Goal: Information Seeking & Learning: Learn about a topic

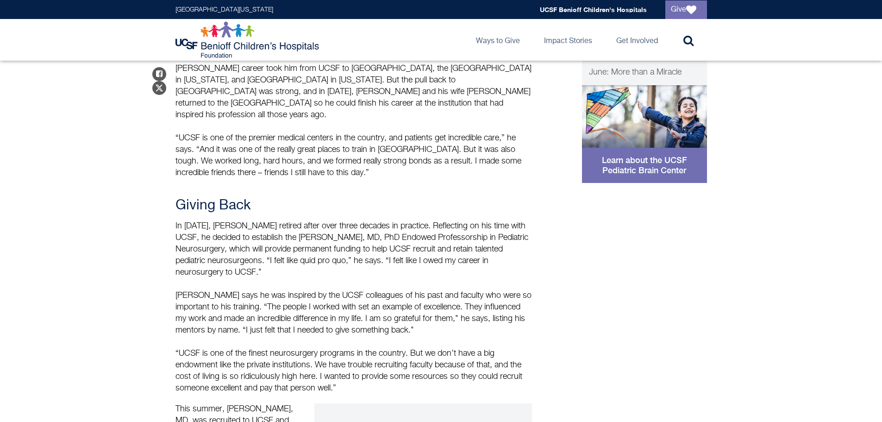
scroll to position [602, 0]
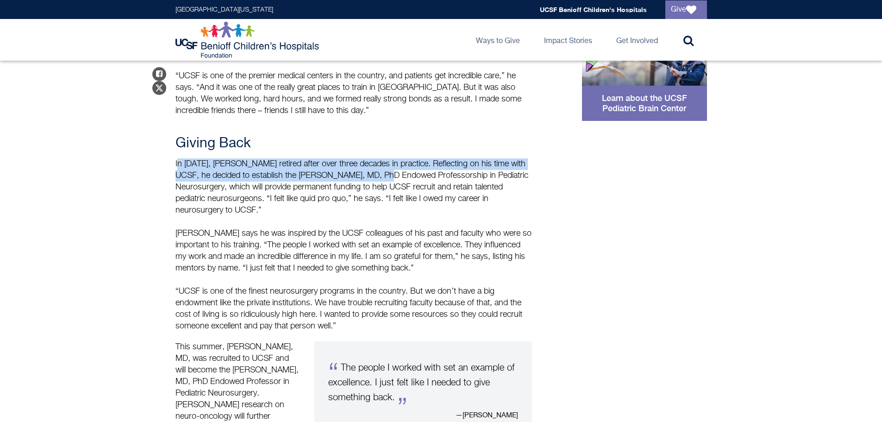
drag, startPoint x: 177, startPoint y: 140, endPoint x: 372, endPoint y: 157, distance: 195.6
click at [372, 158] on p "In [DATE], [PERSON_NAME] retired after over three decades in practice. Reflecti…" at bounding box center [354, 187] width 357 height 58
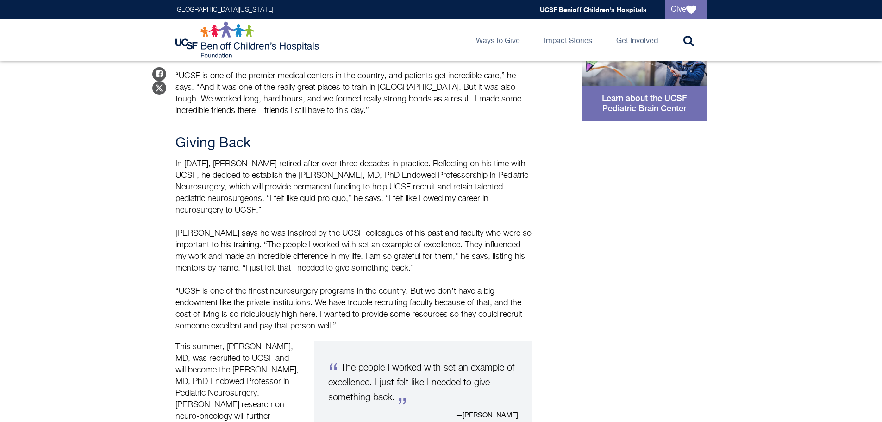
click at [359, 179] on p "In [DATE], [PERSON_NAME] retired after over three decades in practice. Reflecti…" at bounding box center [354, 187] width 357 height 58
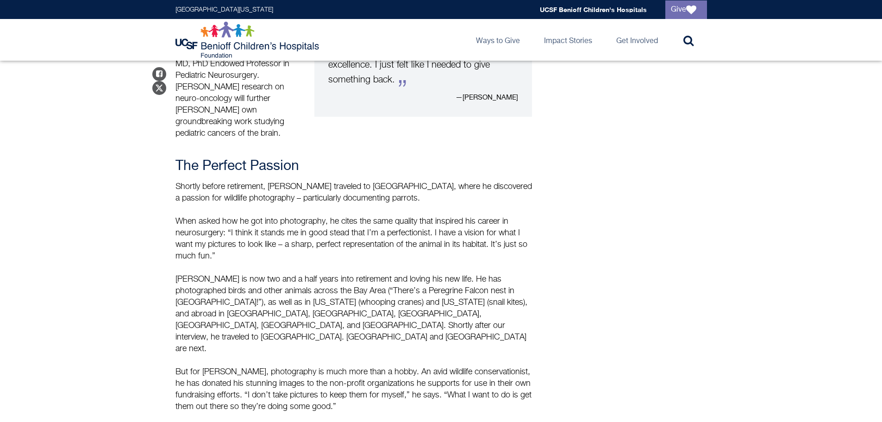
scroll to position [926, 0]
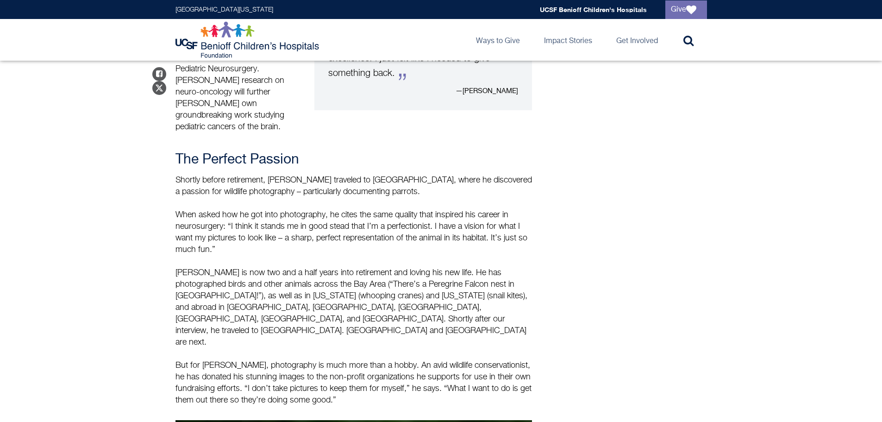
click at [256, 209] on p "When asked how he got into photography, he cites the same quality that inspired…" at bounding box center [354, 232] width 357 height 46
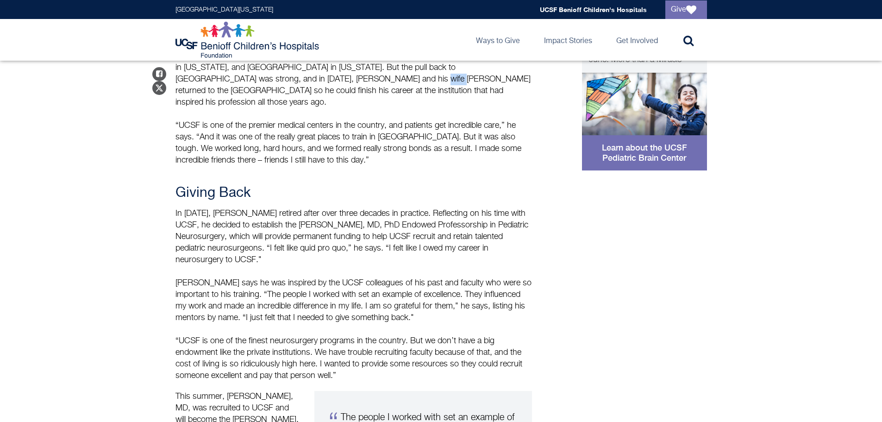
scroll to position [556, 0]
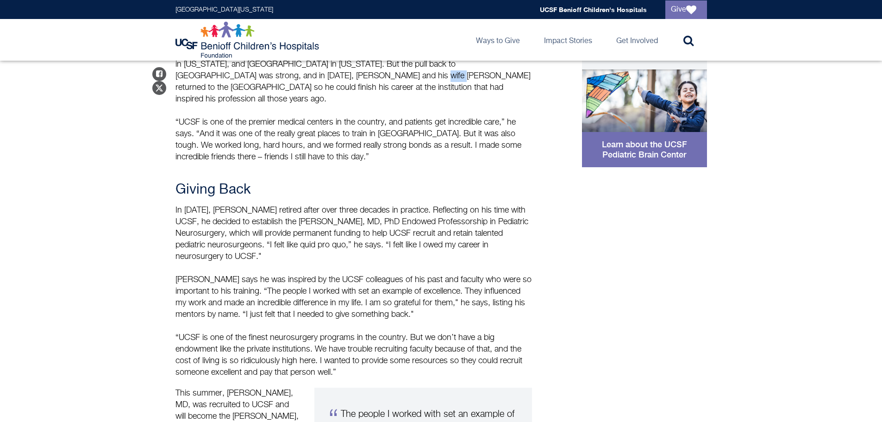
drag, startPoint x: 175, startPoint y: 187, endPoint x: 331, endPoint y: 232, distance: 162.5
click at [331, 232] on p "In [DATE], [PERSON_NAME] retired after over three decades in practice. Reflecti…" at bounding box center [354, 234] width 357 height 58
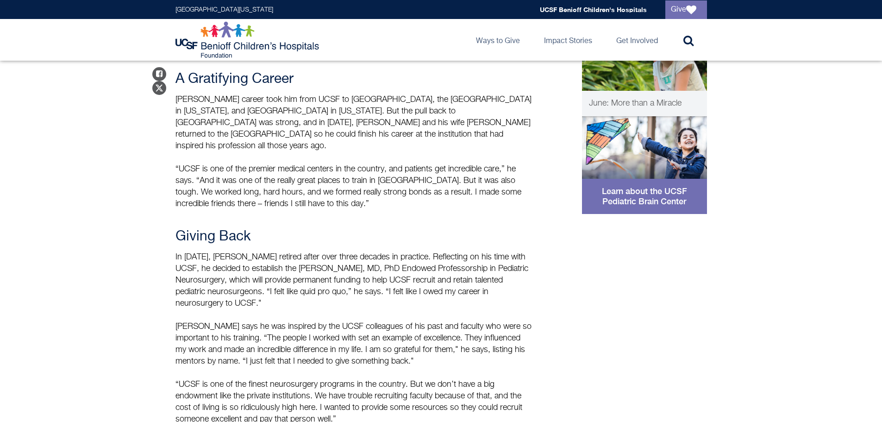
scroll to position [509, 0]
drag, startPoint x: 301, startPoint y: 246, endPoint x: 270, endPoint y: 280, distance: 46.2
click at [270, 280] on p "In [DATE], [PERSON_NAME] retired after over three decades in practice. Reflecti…" at bounding box center [354, 280] width 357 height 58
copy p "[PERSON_NAME], MD, PhD Endowed Professorship in Pediatric Neurosurgery, which w…"
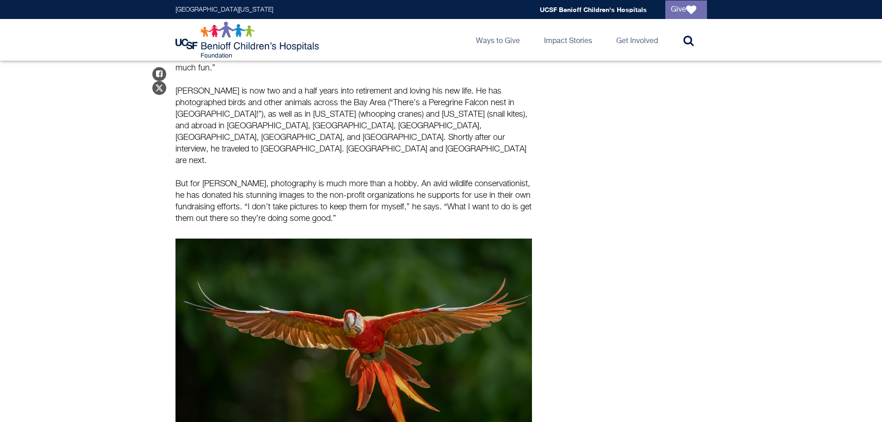
scroll to position [1107, 0]
